Goal: Task Accomplishment & Management: Manage account settings

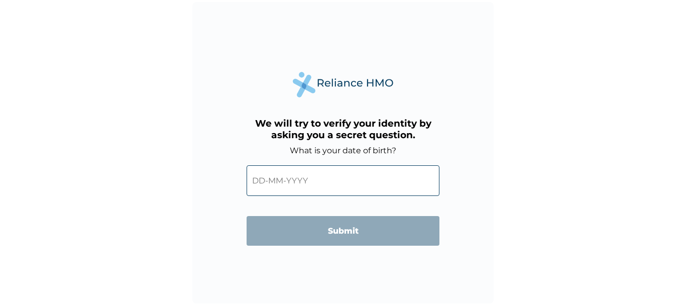
click at [265, 180] on input "text" at bounding box center [343, 180] width 193 height 31
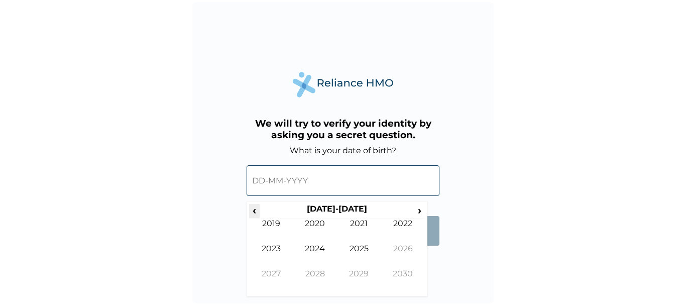
click at [253, 208] on span "‹" at bounding box center [254, 210] width 11 height 13
click at [360, 222] on td "1981" at bounding box center [359, 230] width 44 height 25
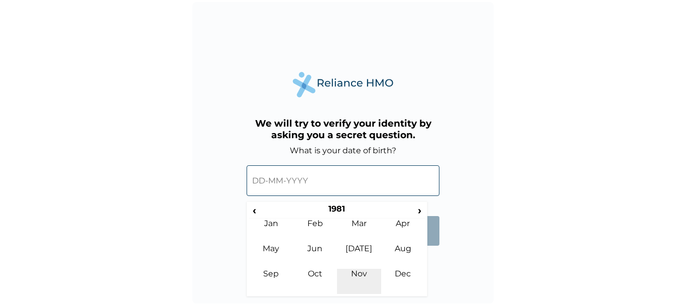
click at [357, 270] on td "Nov" at bounding box center [359, 281] width 44 height 25
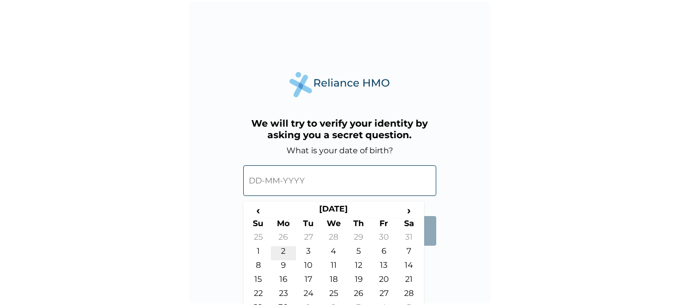
click at [283, 248] on td "2" at bounding box center [283, 253] width 25 height 14
type input "02-11-1981"
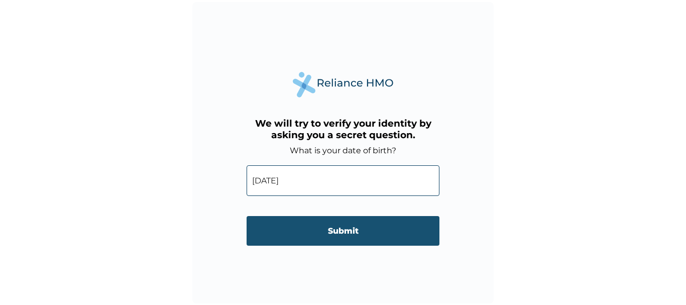
click at [348, 231] on input "Submit" at bounding box center [343, 231] width 193 height 30
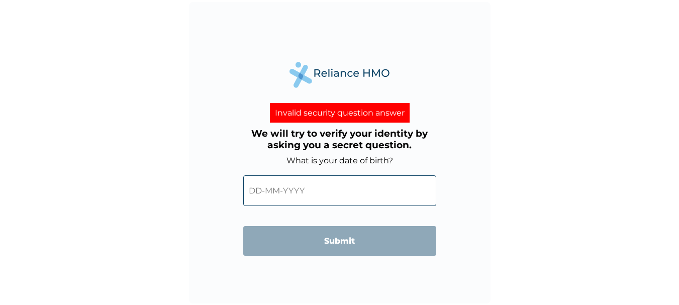
click at [263, 192] on input "text" at bounding box center [339, 190] width 193 height 31
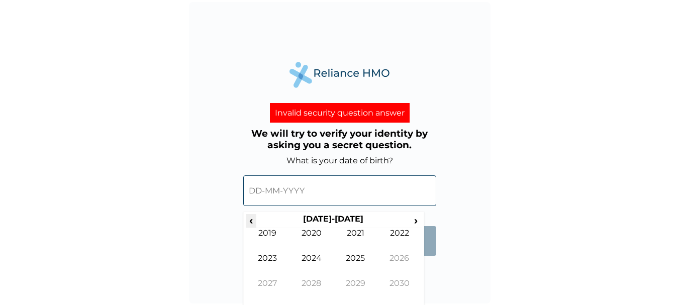
click at [252, 217] on span "‹" at bounding box center [251, 220] width 11 height 13
click at [252, 218] on span "‹" at bounding box center [251, 220] width 11 height 13
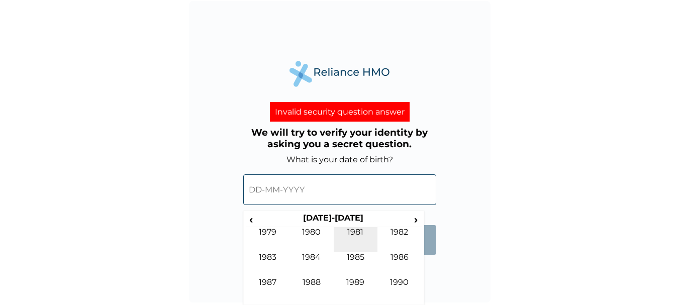
click at [355, 234] on td "1981" at bounding box center [355, 239] width 44 height 25
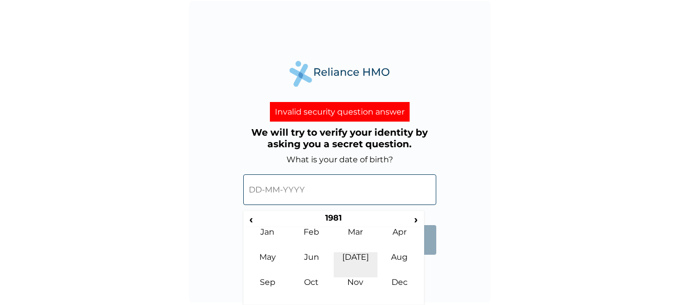
click at [353, 276] on td "Jul" at bounding box center [355, 264] width 44 height 25
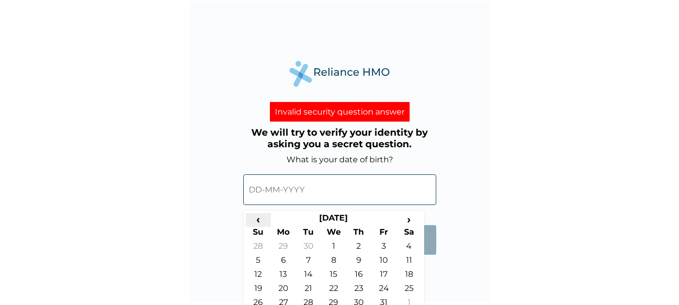
click at [258, 218] on span "‹" at bounding box center [258, 219] width 25 height 13
click at [410, 219] on span "›" at bounding box center [408, 219] width 25 height 13
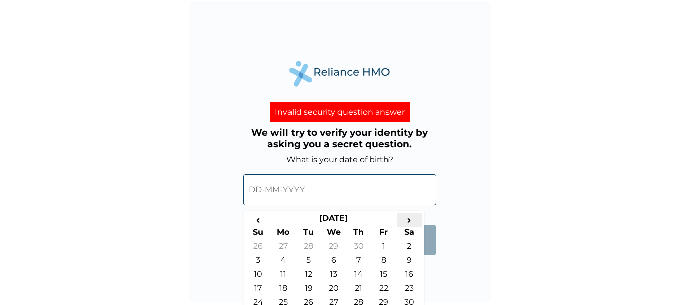
click at [410, 219] on span "›" at bounding box center [408, 219] width 25 height 13
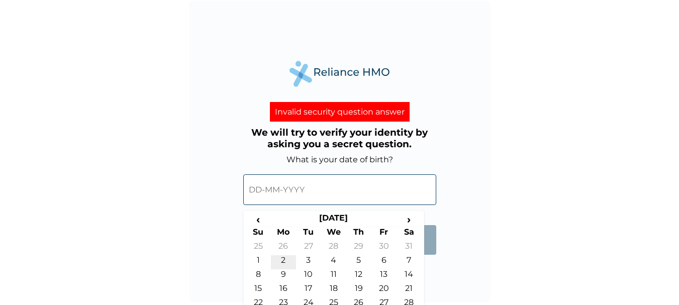
click at [283, 259] on td "2" at bounding box center [283, 262] width 25 height 14
type input "[DATE]"
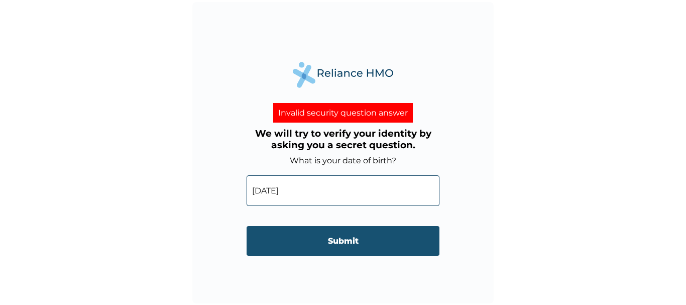
click at [353, 234] on input "Submit" at bounding box center [343, 241] width 193 height 30
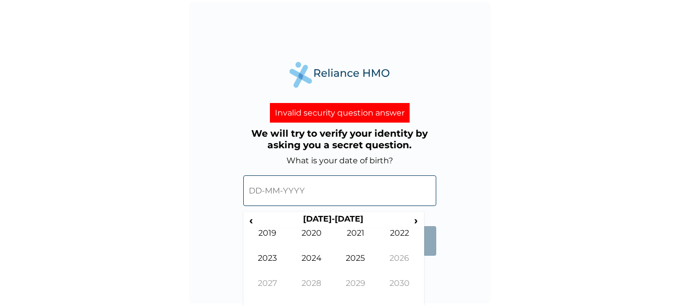
click at [292, 194] on input "text" at bounding box center [339, 190] width 193 height 31
click at [251, 218] on span "‹" at bounding box center [251, 220] width 11 height 13
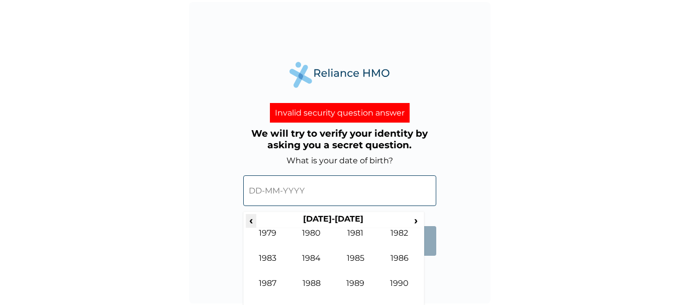
click at [251, 218] on span "‹" at bounding box center [251, 220] width 11 height 13
click at [416, 217] on span "›" at bounding box center [415, 220] width 11 height 13
click at [358, 234] on td "1981" at bounding box center [355, 240] width 44 height 25
click at [359, 283] on td "Nov" at bounding box center [355, 290] width 44 height 25
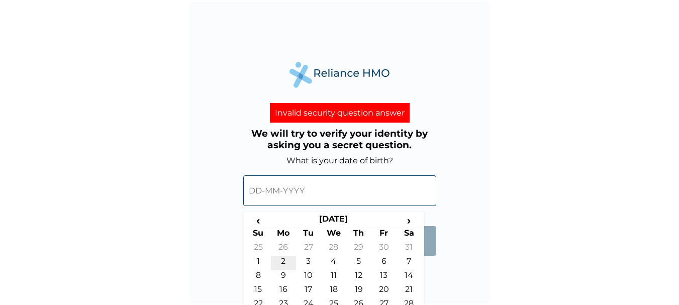
click at [283, 261] on td "2" at bounding box center [283, 263] width 25 height 14
type input "[DATE]"
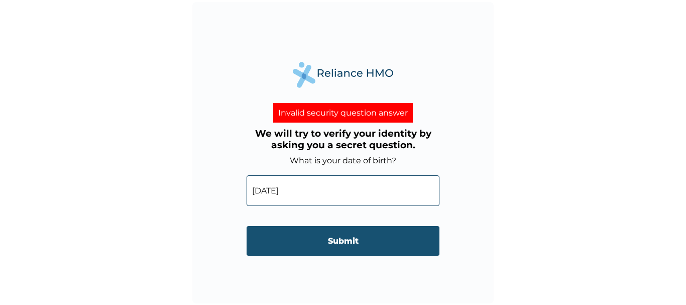
click at [349, 239] on input "Submit" at bounding box center [343, 241] width 193 height 30
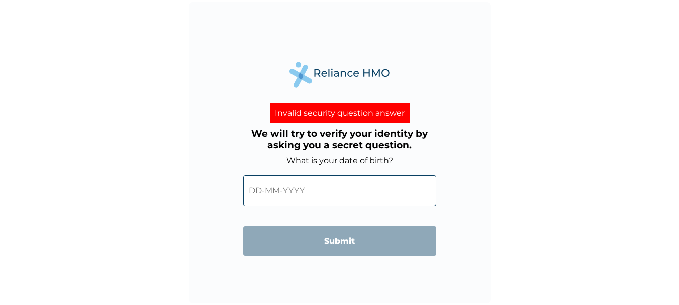
click at [327, 195] on input "text" at bounding box center [339, 190] width 193 height 31
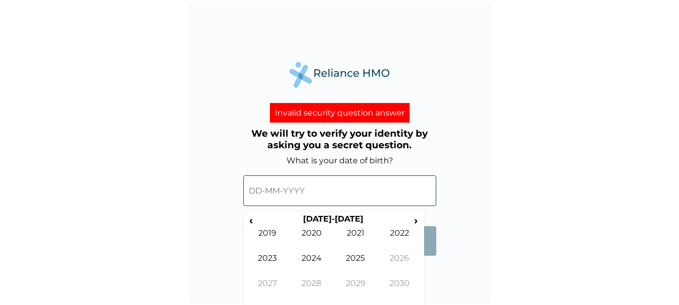
scroll to position [1, 0]
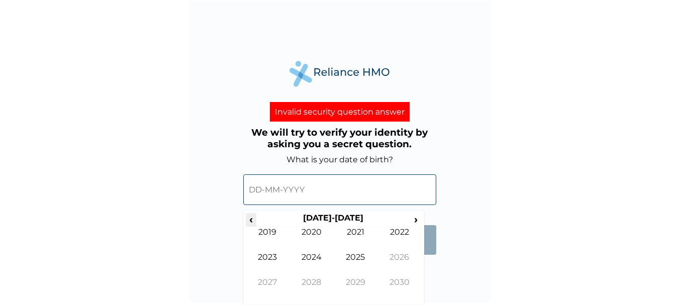
click at [248, 217] on span "‹" at bounding box center [251, 219] width 11 height 13
click at [357, 234] on td "1981" at bounding box center [355, 239] width 44 height 25
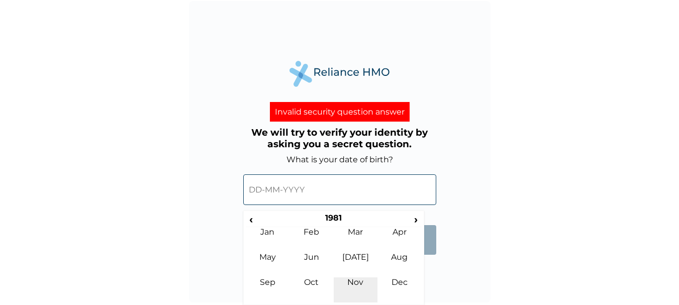
click at [355, 281] on td "Nov" at bounding box center [355, 289] width 44 height 25
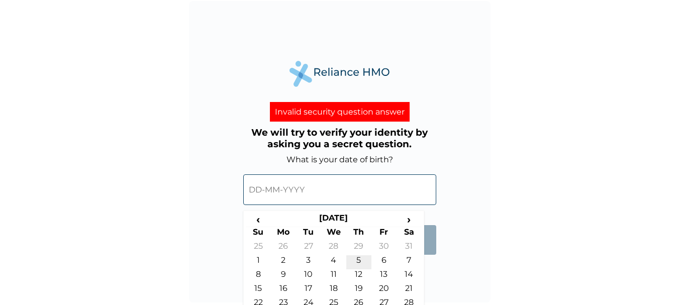
scroll to position [24, 0]
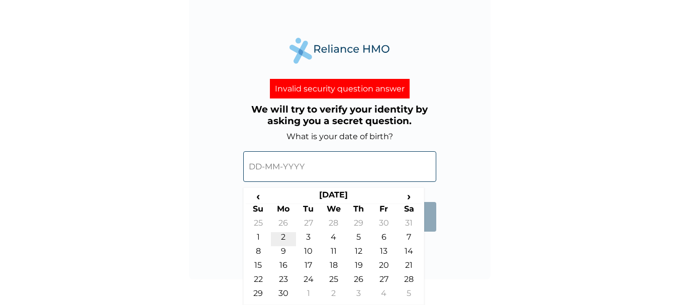
click at [279, 234] on td "2" at bounding box center [283, 239] width 25 height 14
type input "[DATE]"
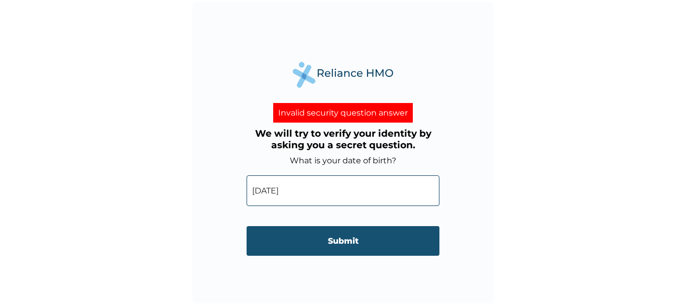
click at [342, 237] on input "Submit" at bounding box center [343, 241] width 193 height 30
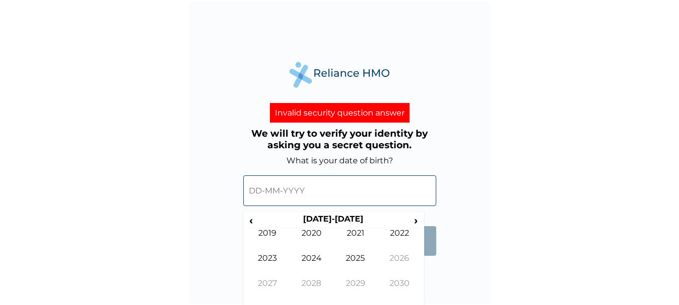
click at [331, 194] on input "text" at bounding box center [339, 190] width 193 height 31
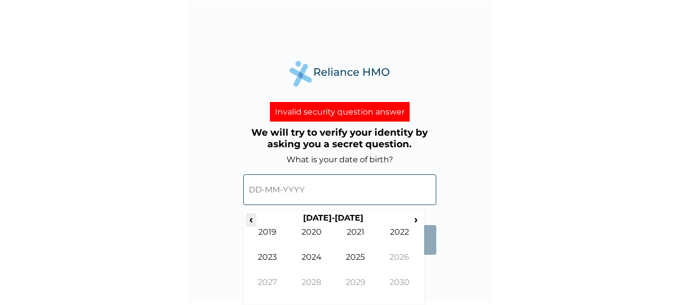
click at [253, 221] on span "‹" at bounding box center [251, 219] width 11 height 13
click at [349, 250] on td "1981" at bounding box center [355, 239] width 44 height 25
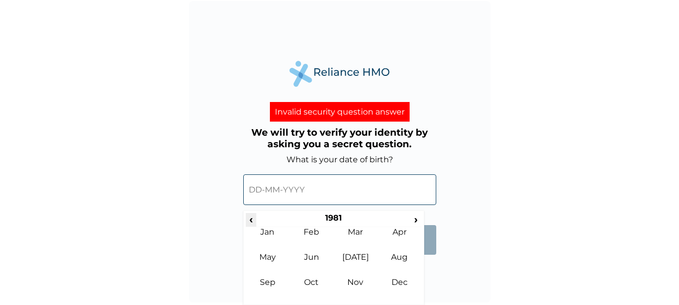
click at [250, 221] on span "‹" at bounding box center [251, 219] width 11 height 13
click at [414, 219] on span "›" at bounding box center [415, 219] width 11 height 13
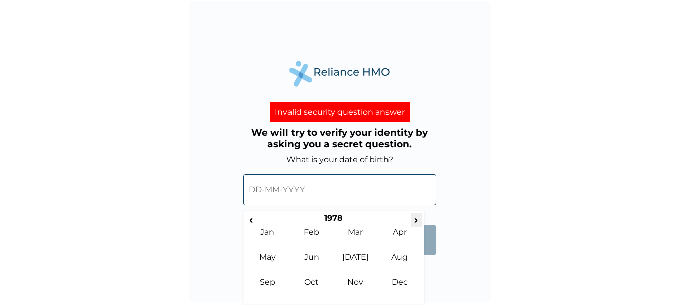
click at [414, 219] on span "›" at bounding box center [415, 219] width 11 height 13
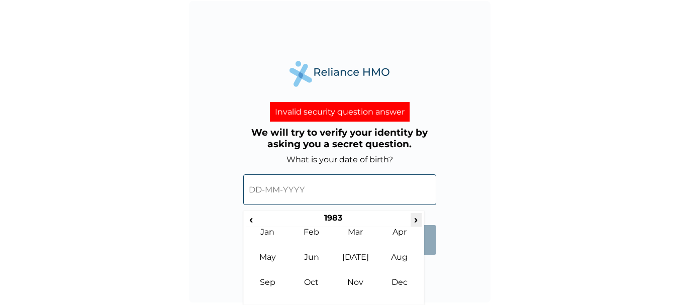
click at [414, 219] on span "›" at bounding box center [415, 219] width 11 height 13
click at [367, 276] on tbody "Jan Feb Mar Apr May Jun Jul Aug Sep Oct Nov Dec" at bounding box center [334, 264] width 176 height 75
click at [356, 277] on td "[DATE]" at bounding box center [355, 264] width 44 height 25
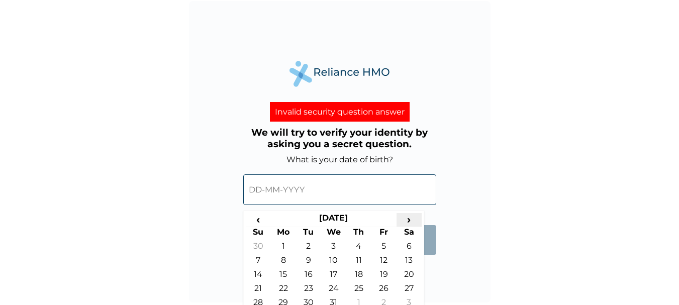
click at [406, 217] on span "›" at bounding box center [408, 219] width 25 height 13
click at [406, 244] on td "2" at bounding box center [408, 248] width 25 height 14
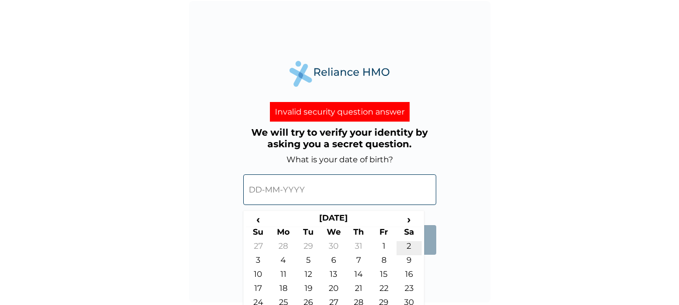
type input "02-11-1985"
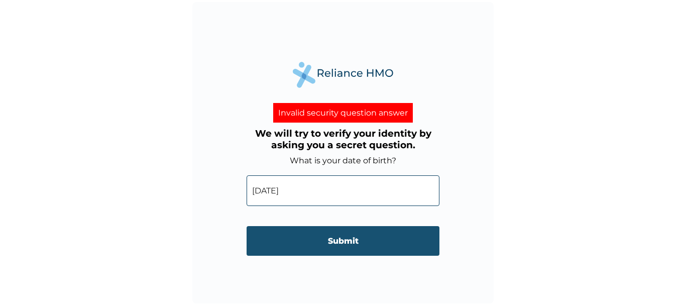
click at [362, 242] on input "Submit" at bounding box center [343, 241] width 193 height 30
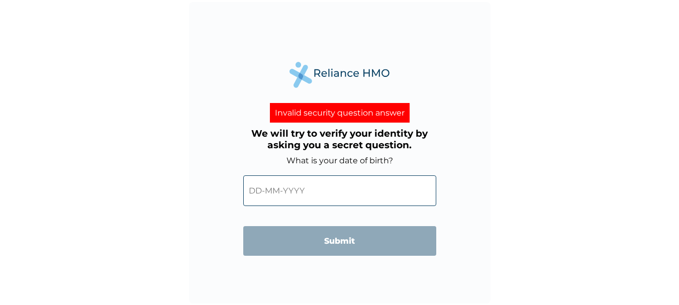
click at [316, 195] on input "text" at bounding box center [339, 190] width 193 height 31
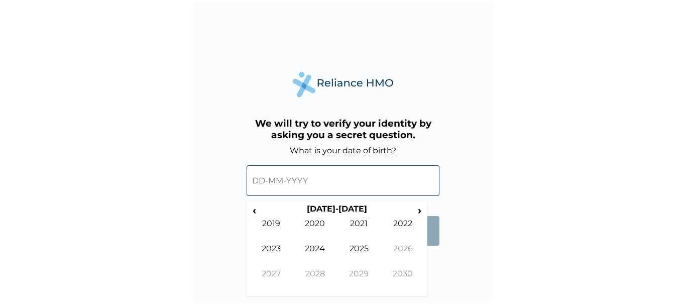
click at [317, 186] on input "text" at bounding box center [343, 180] width 193 height 31
click at [254, 211] on span "‹" at bounding box center [254, 210] width 11 height 13
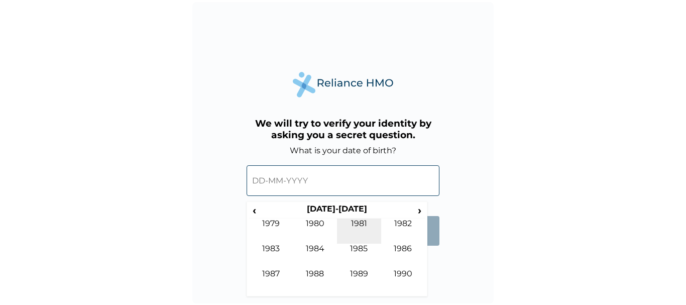
click at [359, 226] on td "1981" at bounding box center [359, 230] width 44 height 25
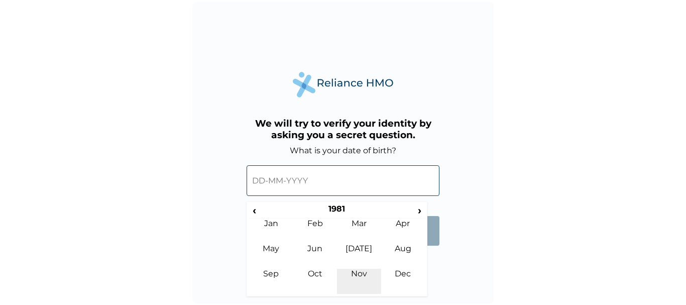
click at [360, 274] on td "Nov" at bounding box center [359, 281] width 44 height 25
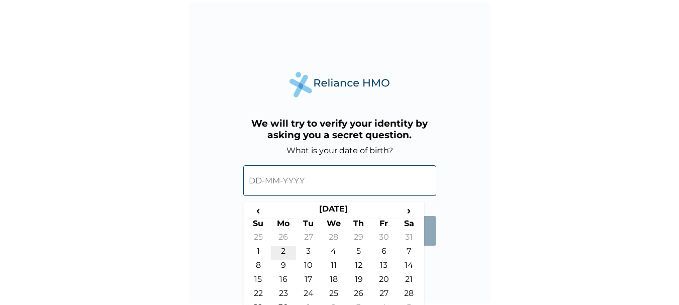
click at [281, 246] on td "2" at bounding box center [283, 253] width 25 height 14
type input "[DATE]"
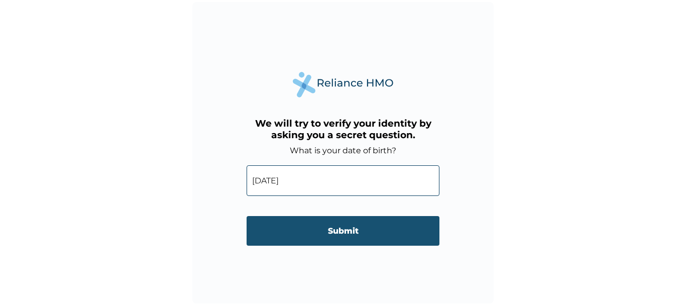
click at [329, 231] on input "Submit" at bounding box center [343, 231] width 193 height 30
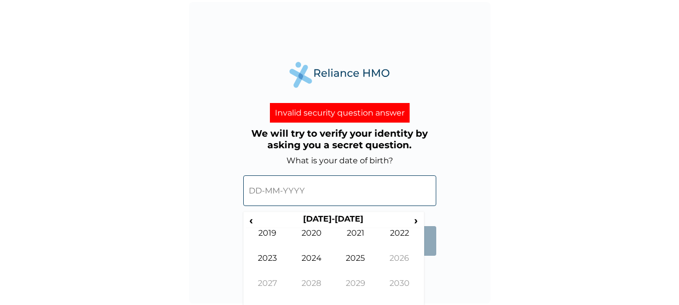
click at [326, 192] on input "text" at bounding box center [339, 190] width 193 height 31
click at [253, 221] on span "‹" at bounding box center [251, 220] width 11 height 13
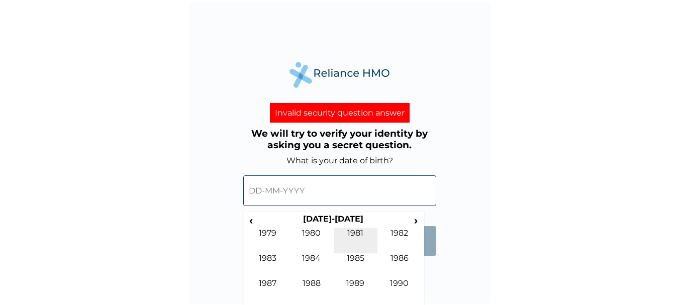
click at [359, 238] on td "1981" at bounding box center [355, 240] width 44 height 25
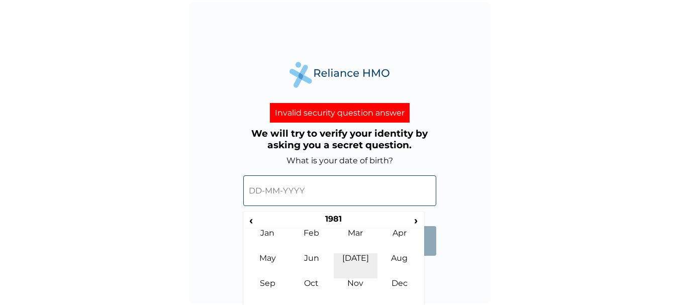
click at [360, 278] on td "[DATE]" at bounding box center [355, 265] width 44 height 25
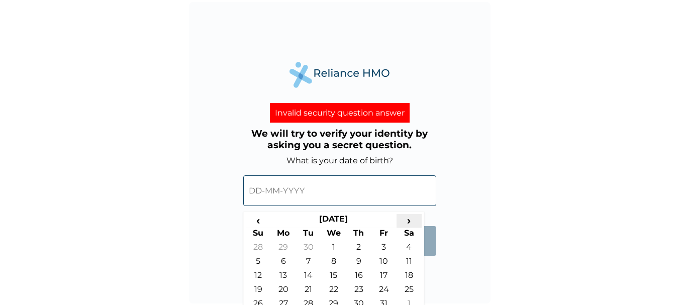
click at [405, 218] on span "›" at bounding box center [408, 220] width 25 height 13
click at [285, 258] on td "2" at bounding box center [283, 263] width 25 height 14
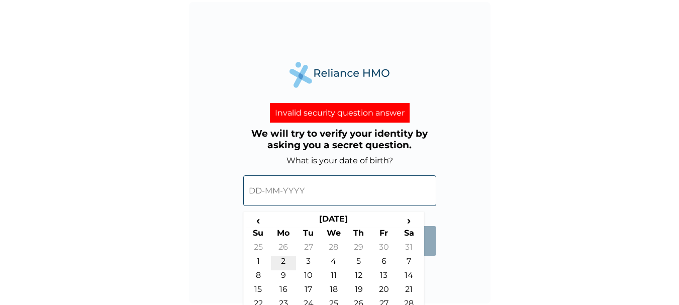
type input "[DATE]"
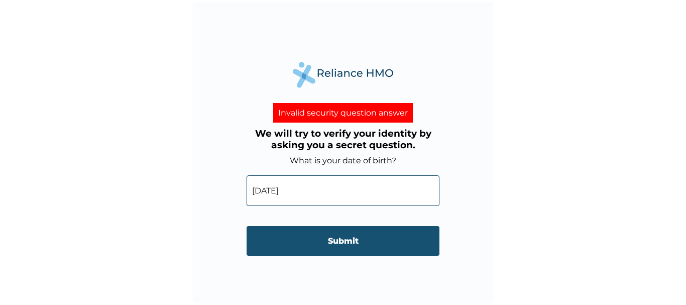
click at [333, 238] on input "Submit" at bounding box center [343, 241] width 193 height 30
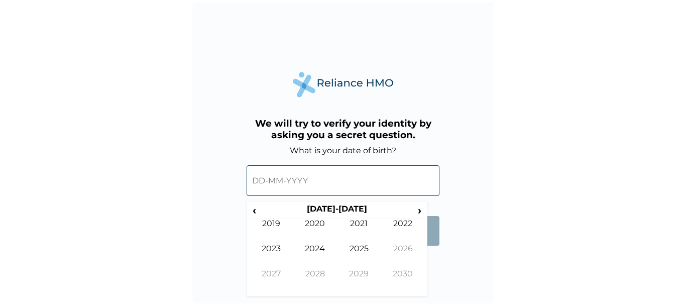
click at [326, 183] on input "text" at bounding box center [343, 180] width 193 height 31
click at [255, 209] on span "‹" at bounding box center [254, 210] width 11 height 13
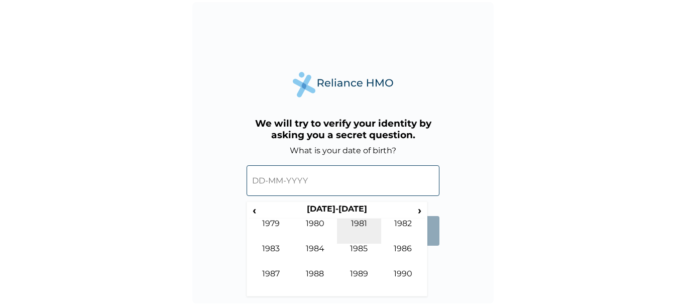
click at [356, 219] on td "1981" at bounding box center [359, 230] width 44 height 25
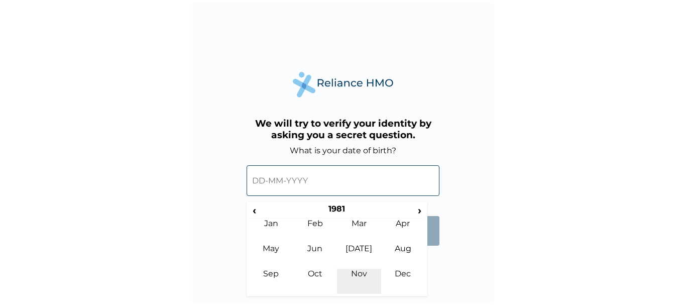
click at [361, 271] on td "Nov" at bounding box center [359, 281] width 44 height 25
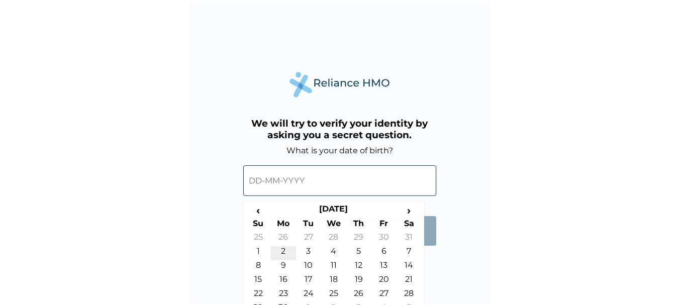
click at [281, 248] on td "2" at bounding box center [283, 253] width 25 height 14
type input "[DATE]"
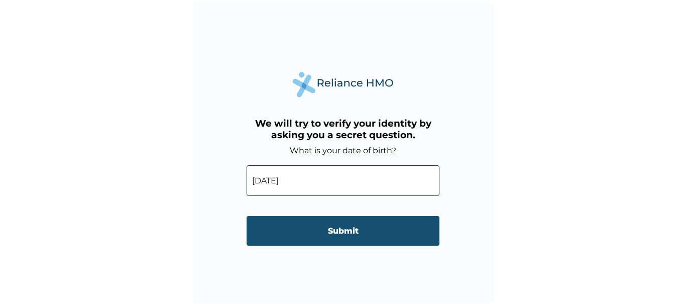
click at [334, 225] on input "Submit" at bounding box center [343, 231] width 193 height 30
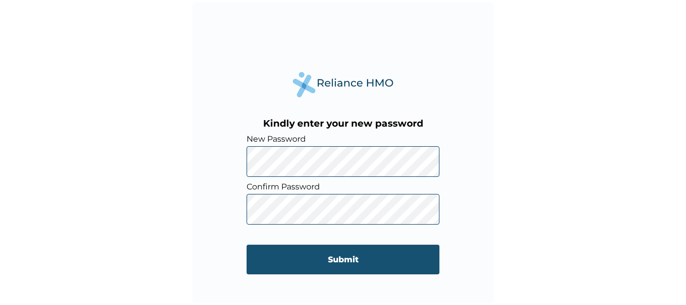
click at [336, 253] on input "Submit" at bounding box center [343, 260] width 193 height 30
